Goal: Information Seeking & Learning: Learn about a topic

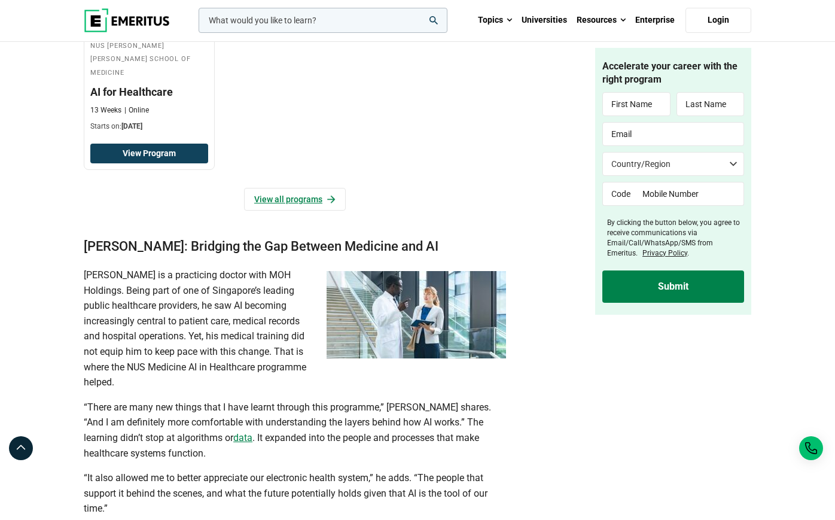
scroll to position [865, 0]
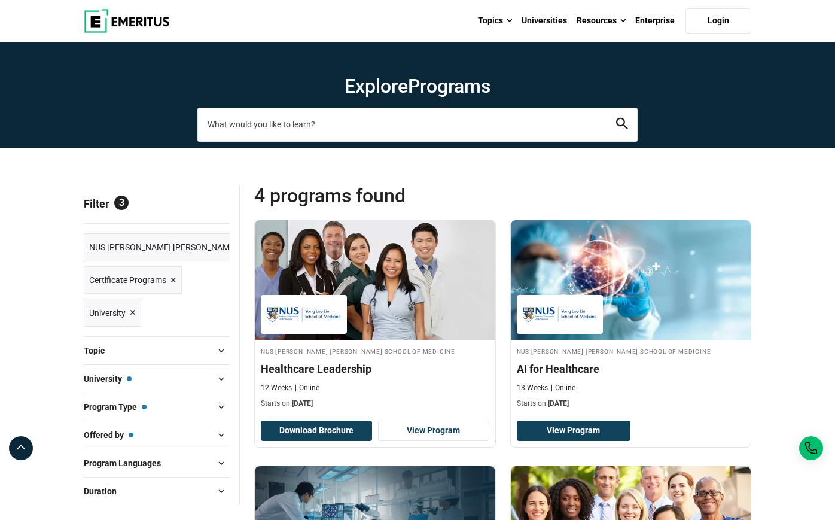
click at [276, 132] on input "search-page" at bounding box center [417, 124] width 440 height 33
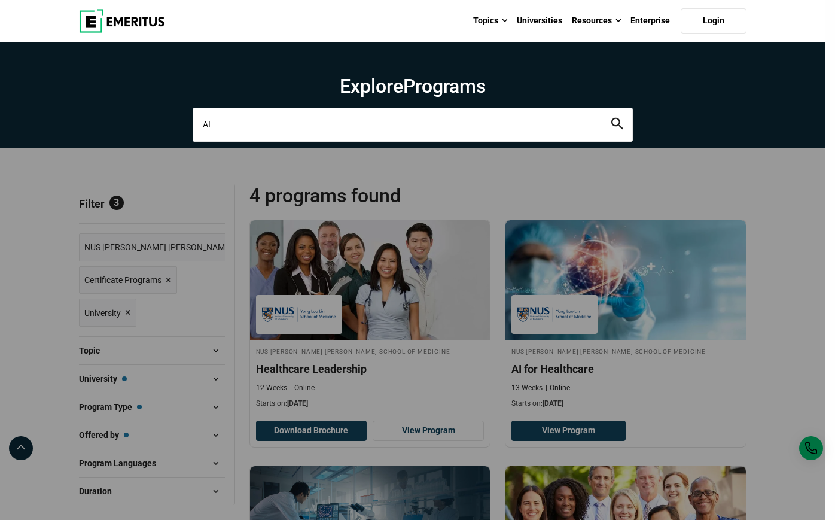
type input "AI"
click at [611, 118] on button "search" at bounding box center [617, 125] width 12 height 14
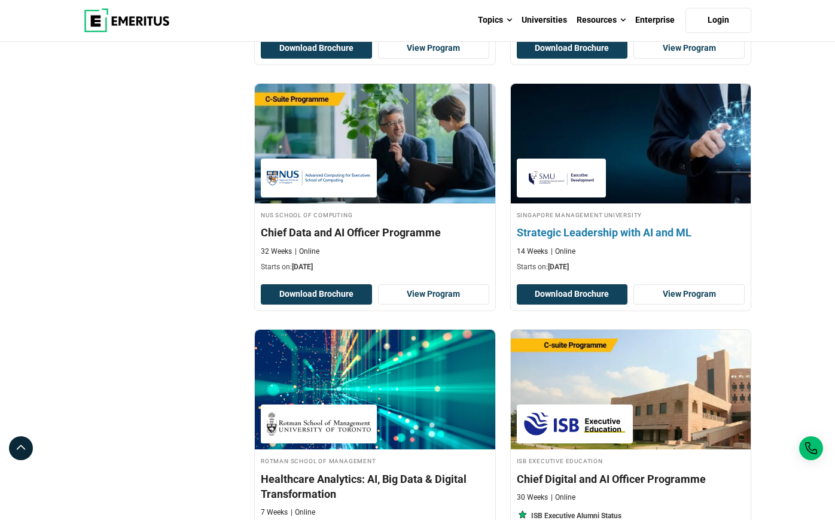
scroll to position [1443, 0]
